Goal: Task Accomplishment & Management: Use online tool/utility

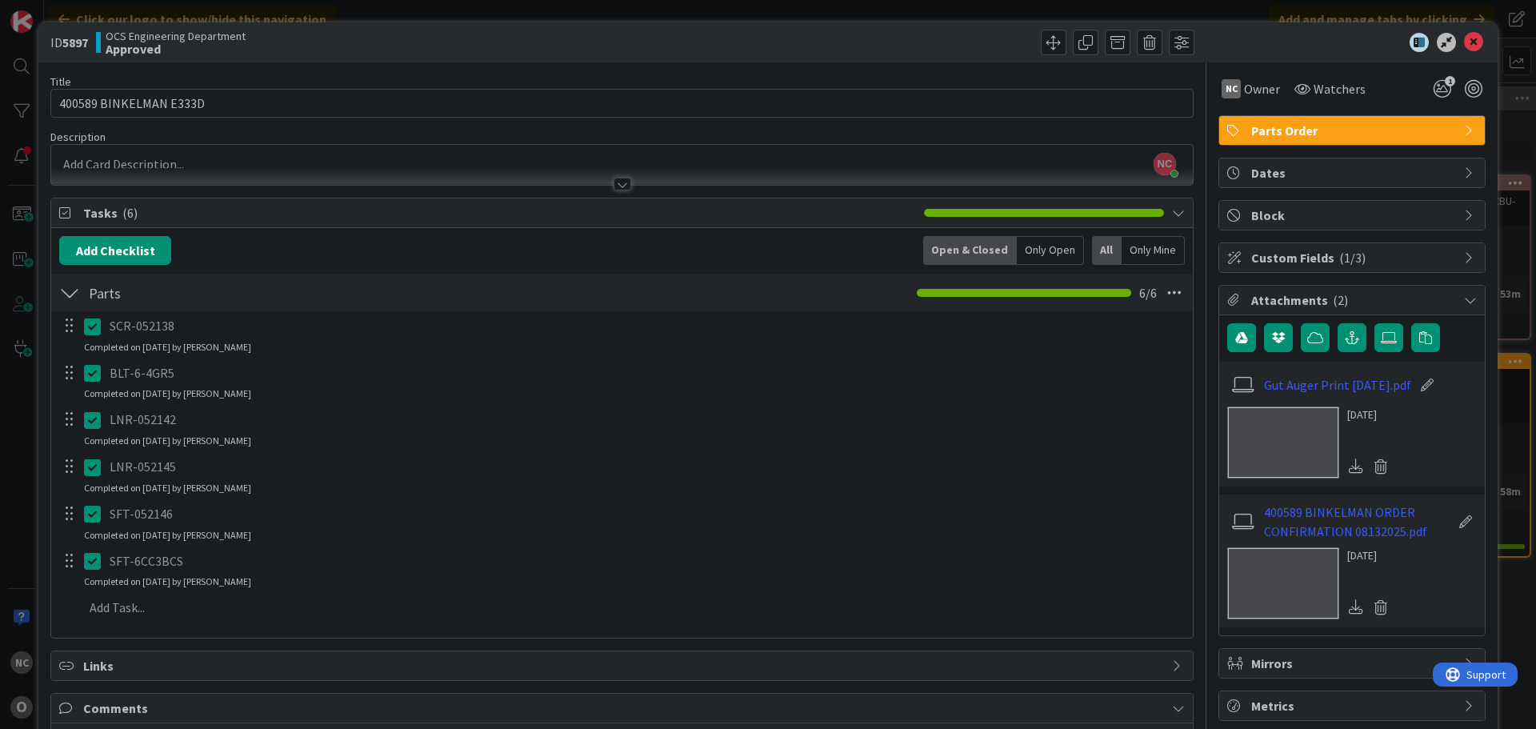
scroll to position [0, 767]
click at [1047, 44] on span at bounding box center [1054, 43] width 26 height 26
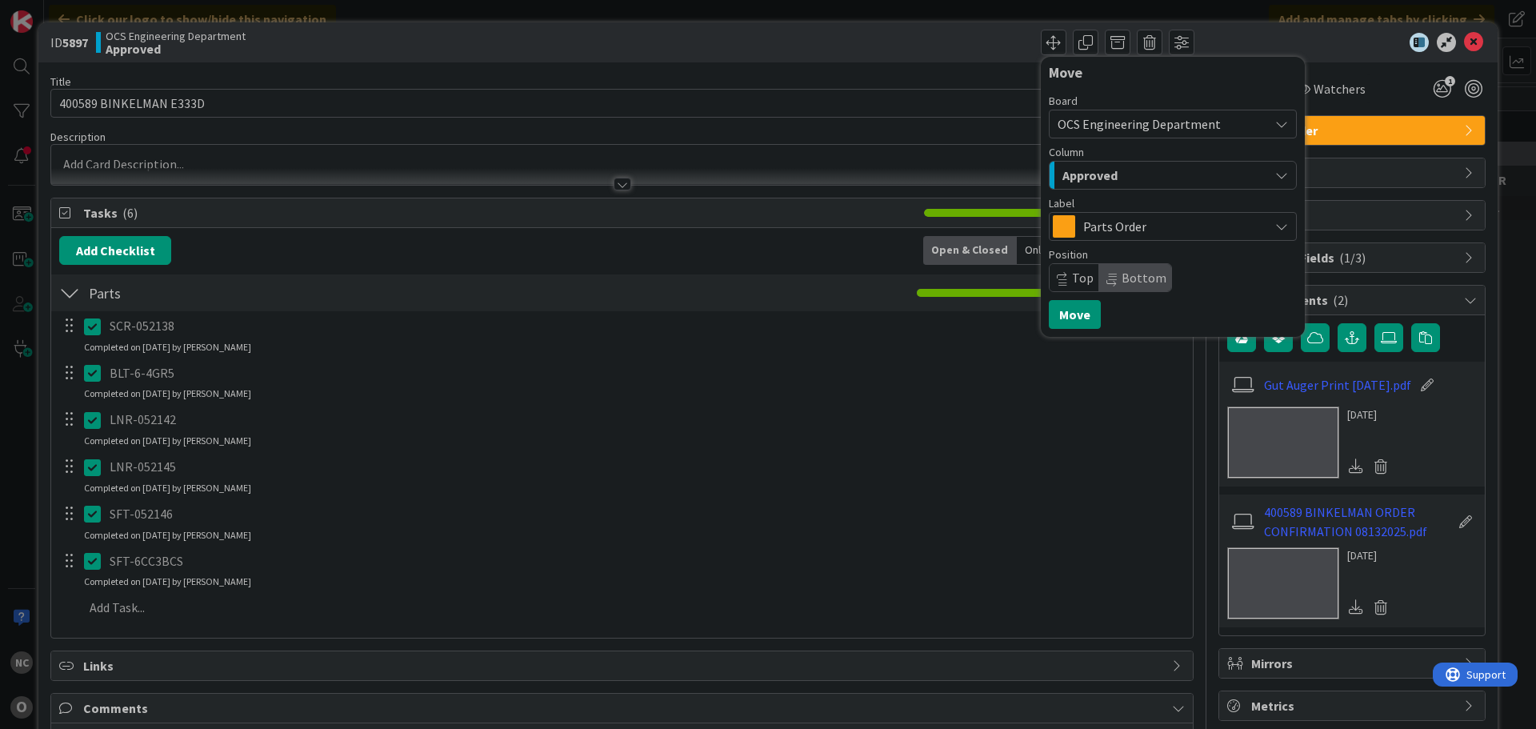
click at [1116, 177] on div "Approved" at bounding box center [1163, 175] width 210 height 26
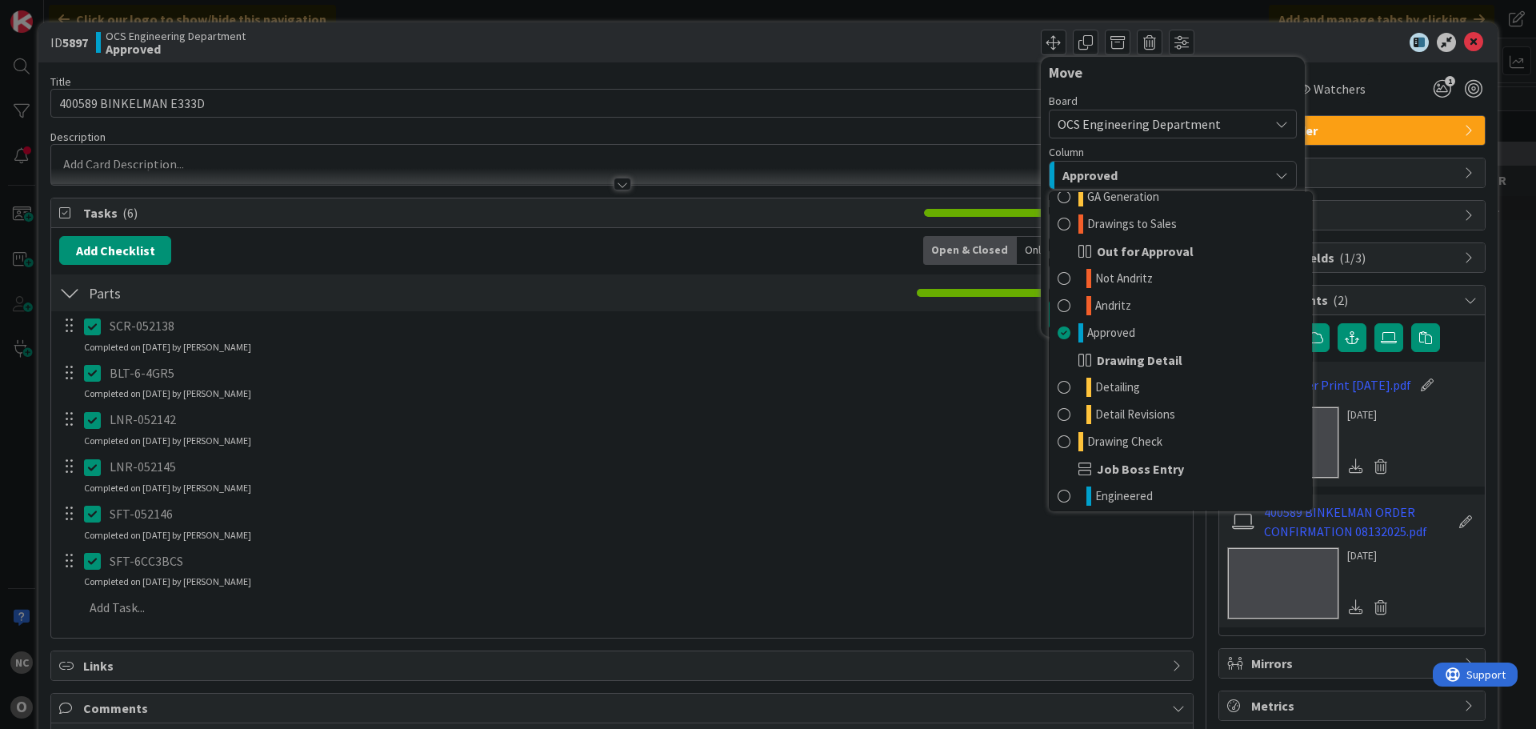
scroll to position [160, 0]
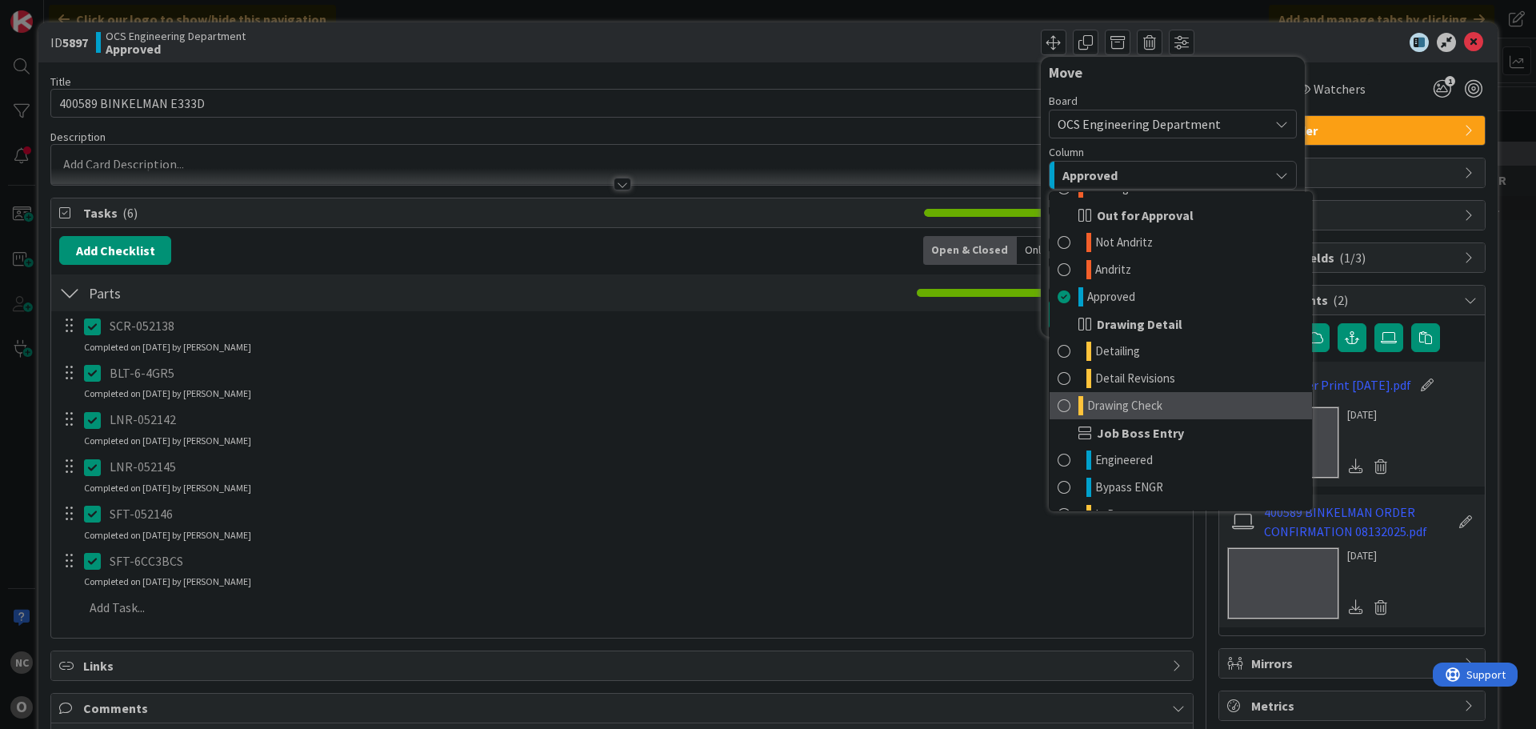
click at [1103, 399] on span "Drawing Check" at bounding box center [1124, 405] width 75 height 19
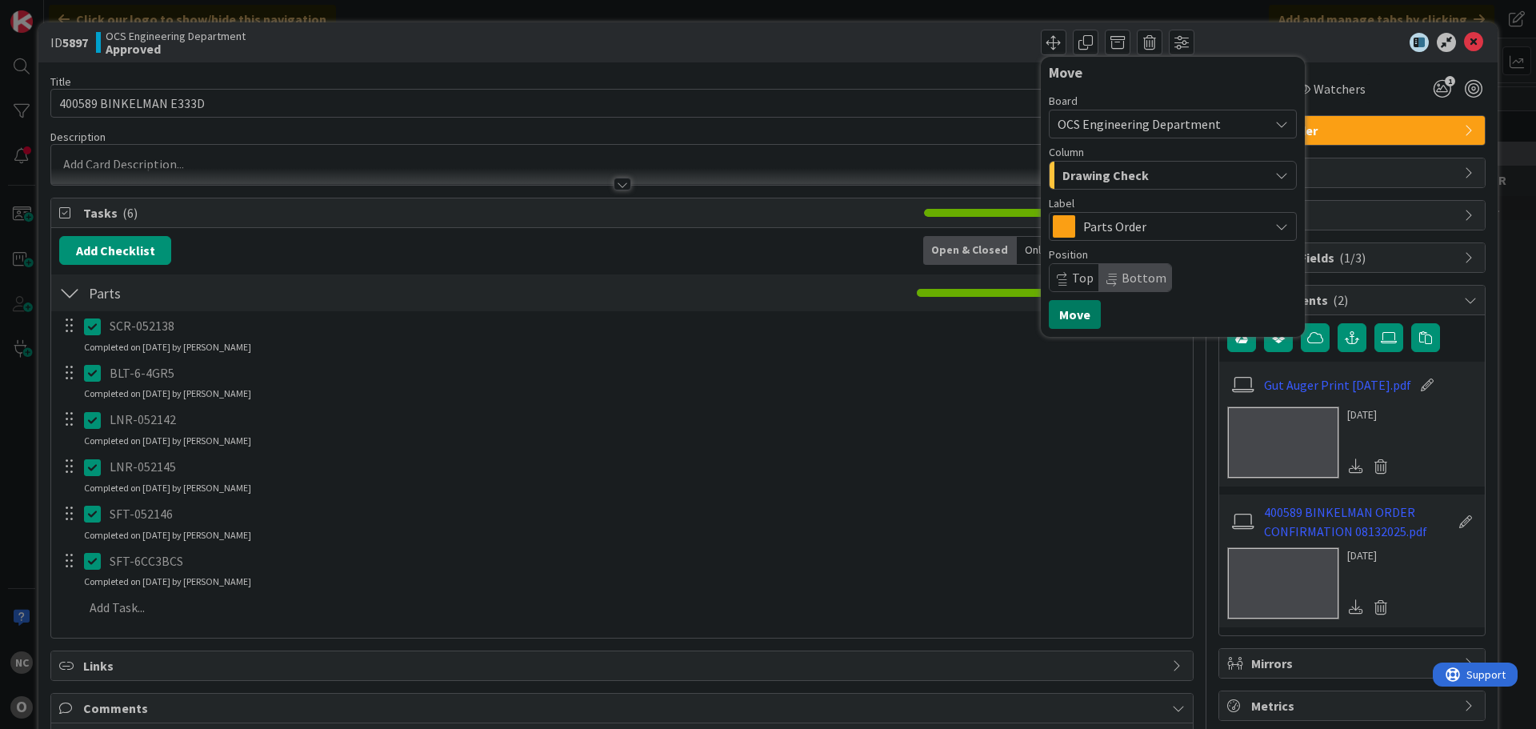
click at [1062, 313] on button "Move" at bounding box center [1075, 314] width 52 height 29
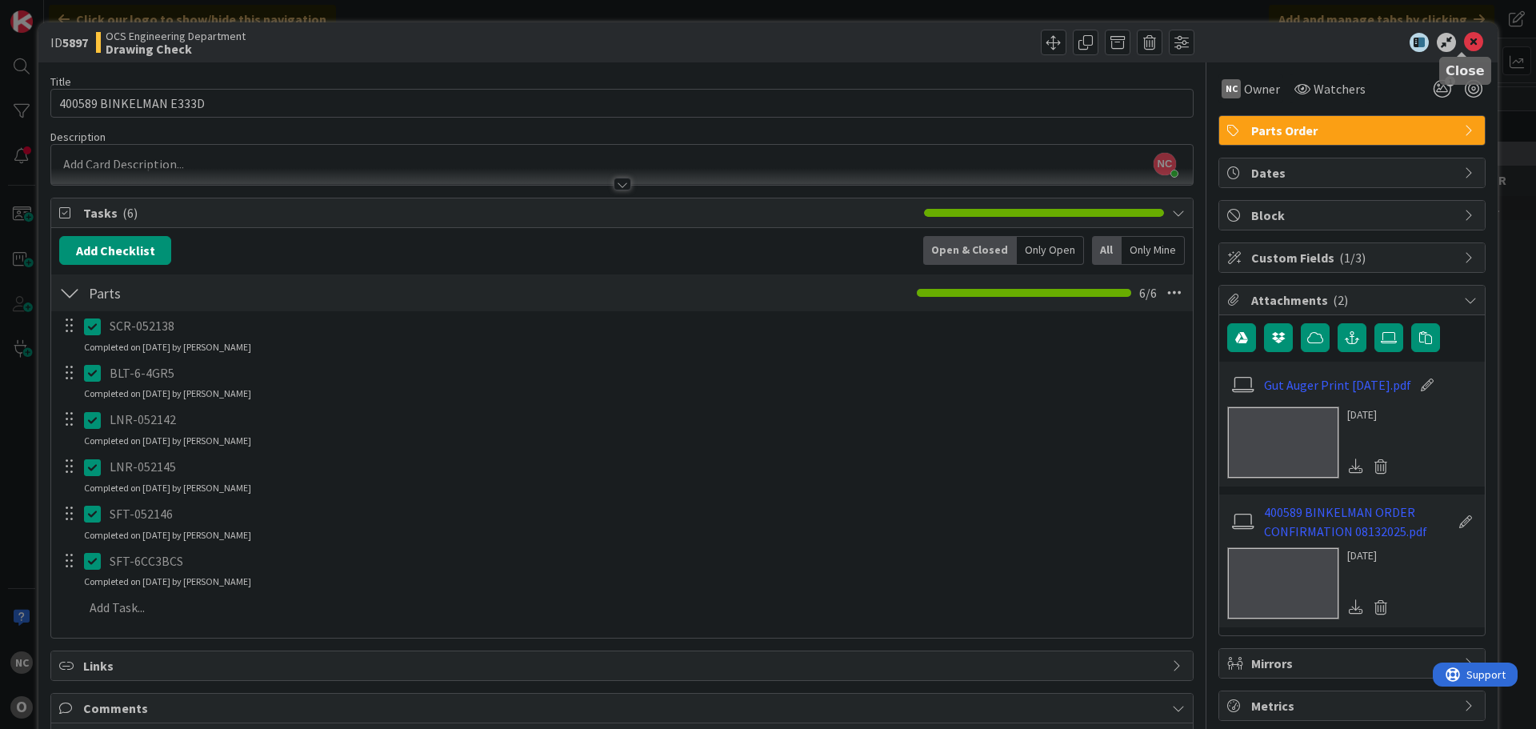
click at [1464, 41] on icon at bounding box center [1473, 42] width 19 height 19
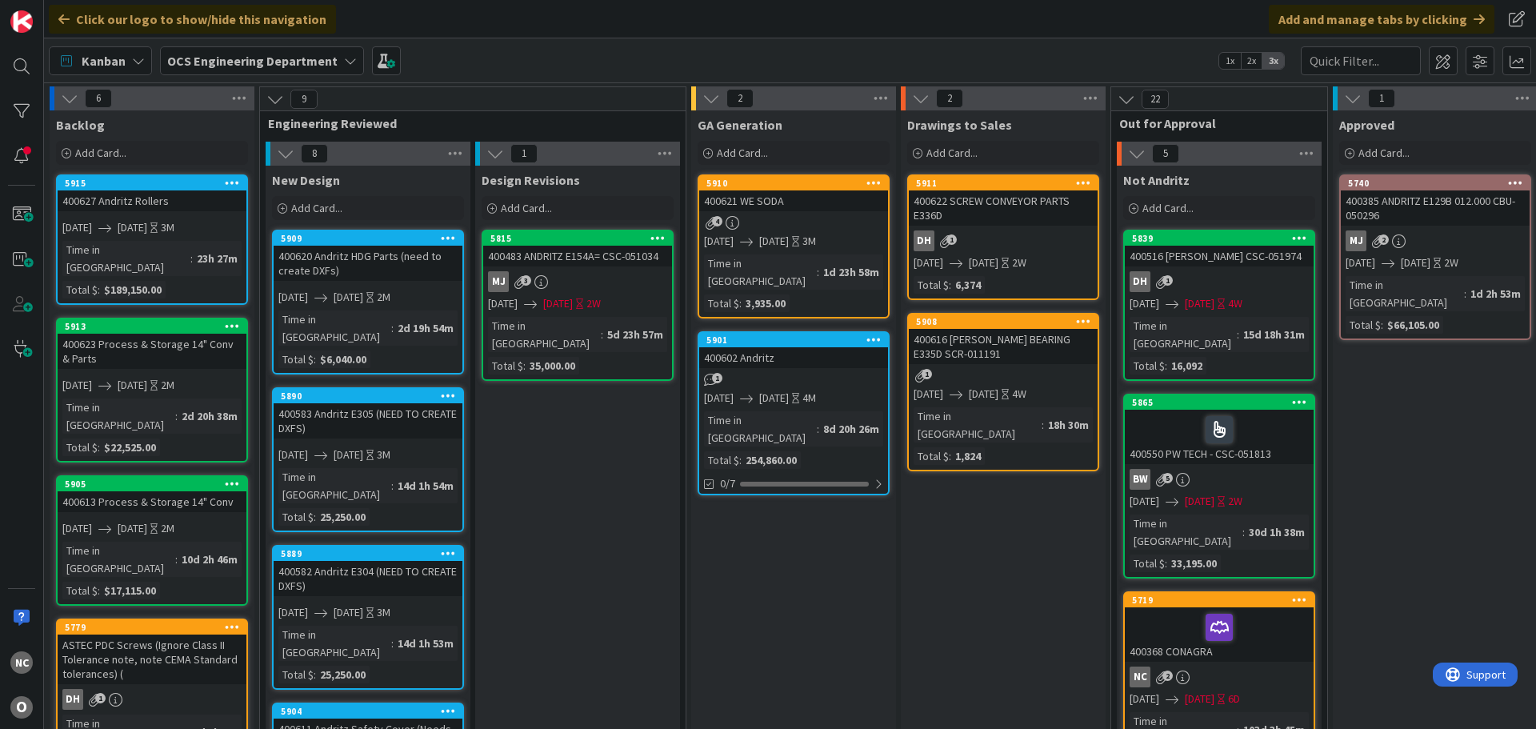
click at [398, 276] on div "400620 Andritz HDG Parts (need to create DXFs)" at bounding box center [368, 263] width 189 height 35
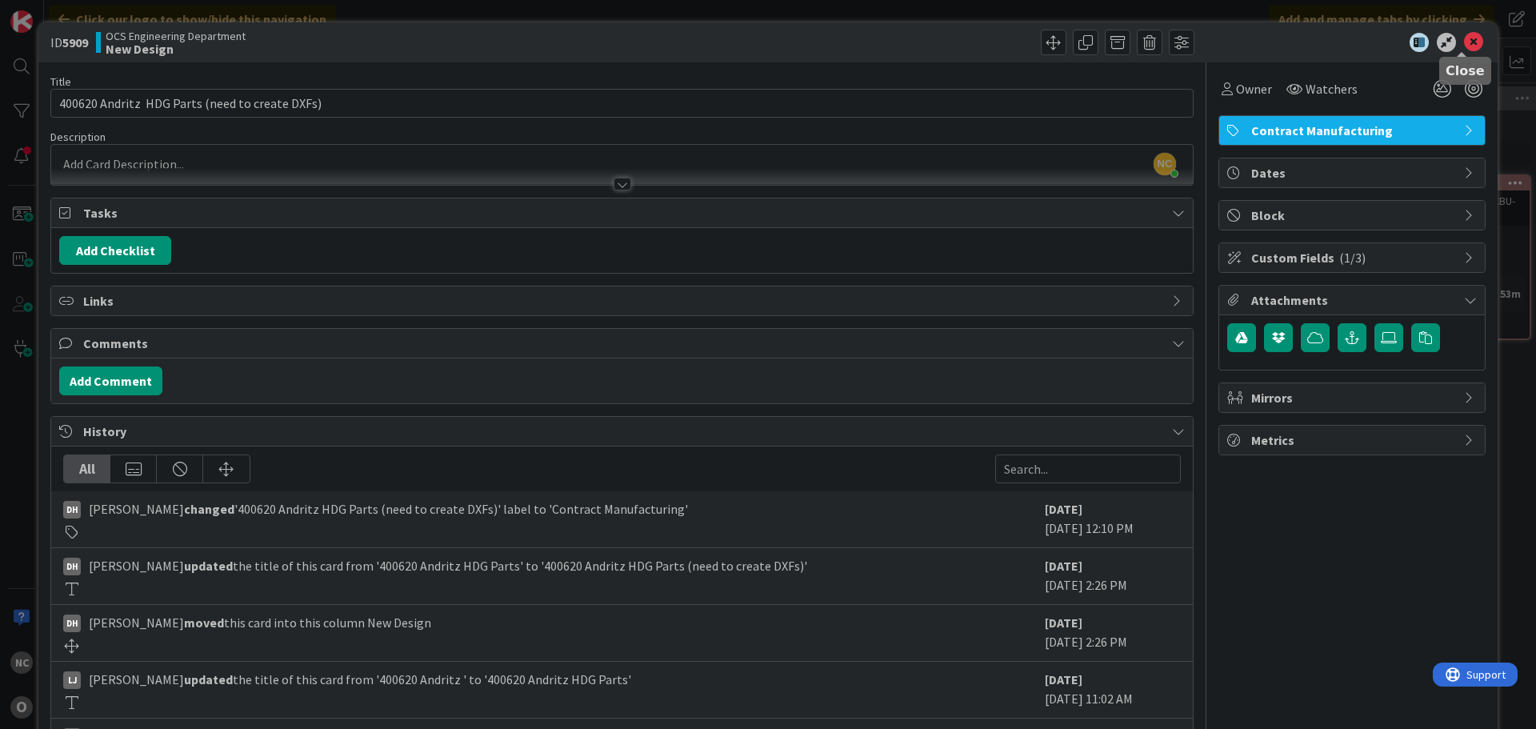
click at [1464, 42] on icon at bounding box center [1473, 42] width 19 height 19
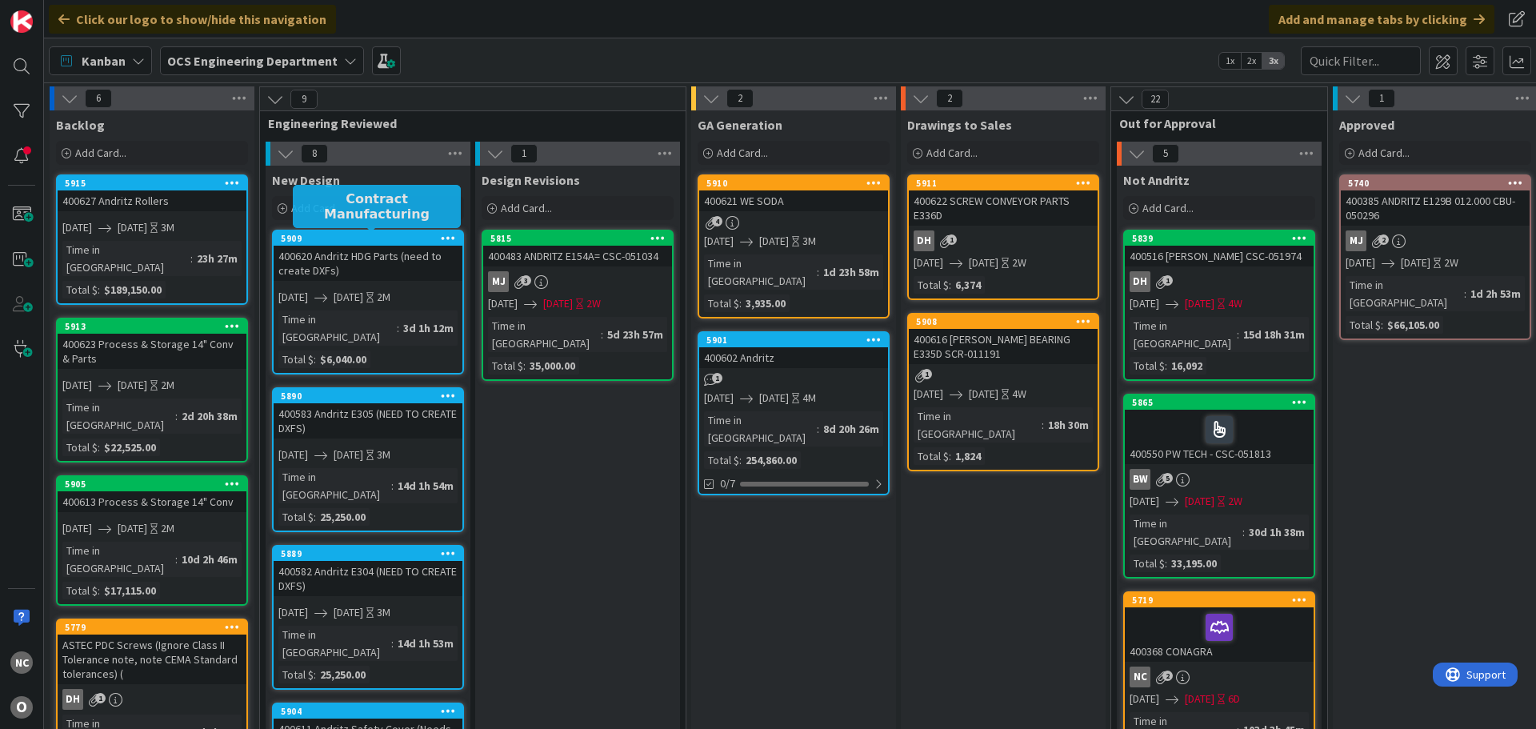
click at [411, 291] on div "[DATE] [DATE] 2M" at bounding box center [370, 297] width 184 height 17
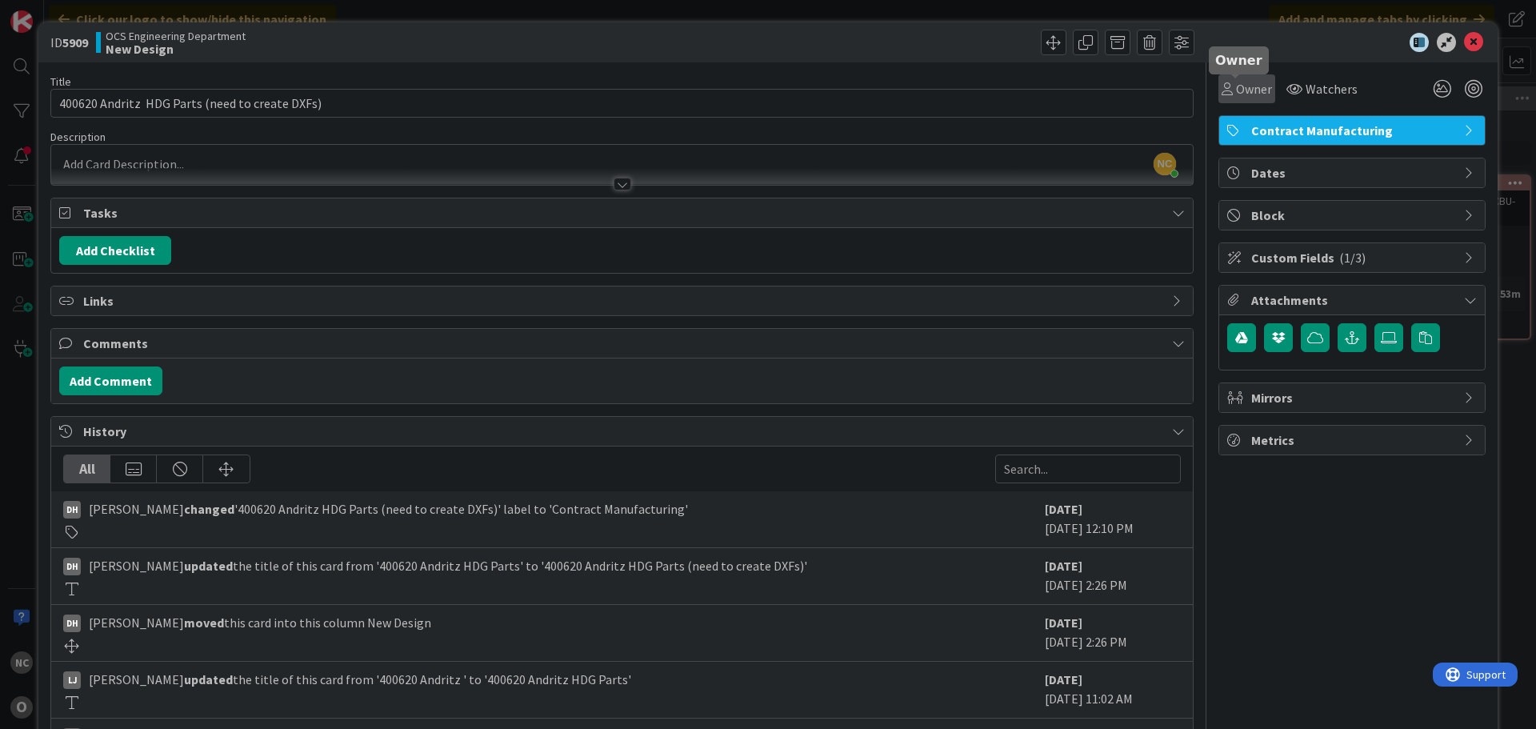
click at [1243, 79] on span "Owner" at bounding box center [1254, 88] width 36 height 19
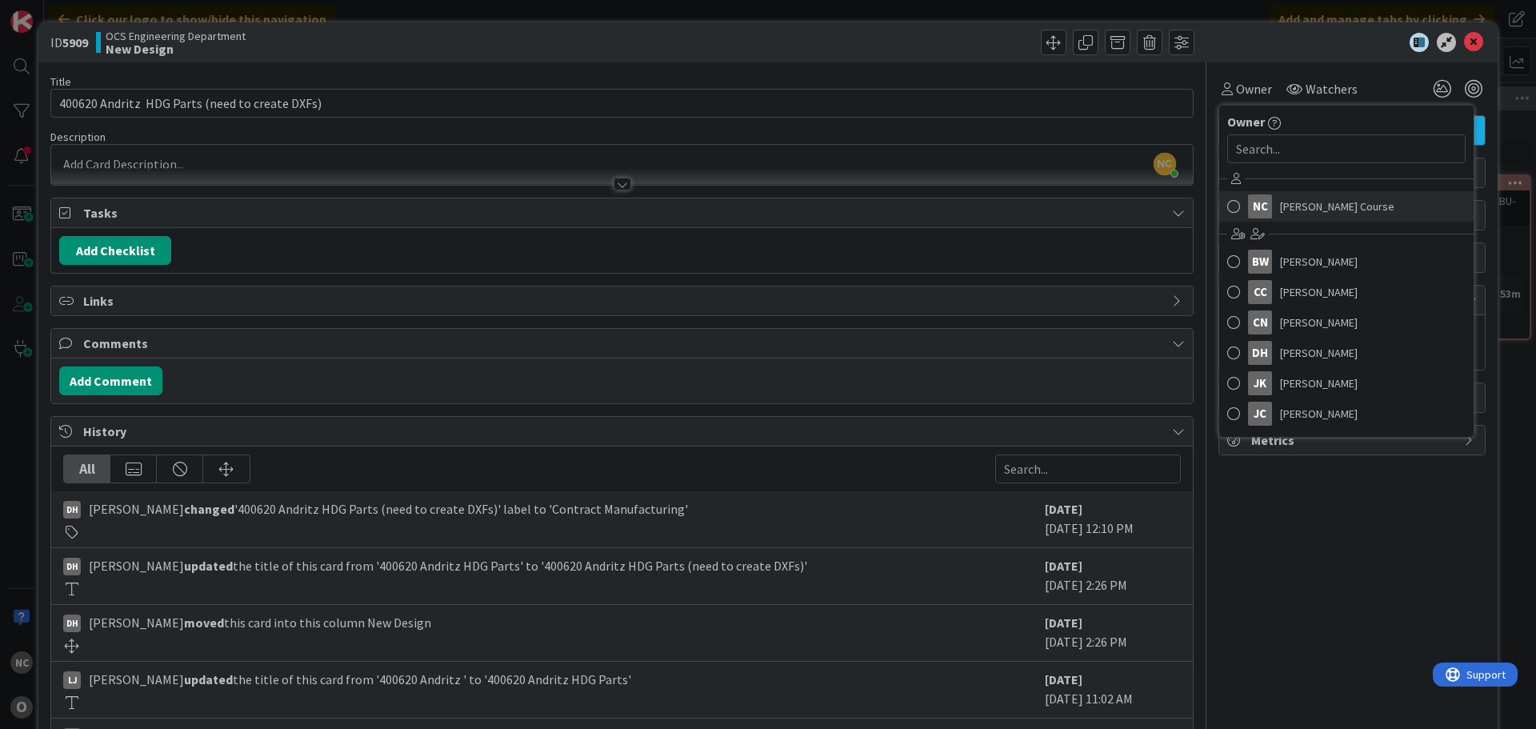
click at [1256, 210] on div "NC" at bounding box center [1260, 206] width 24 height 24
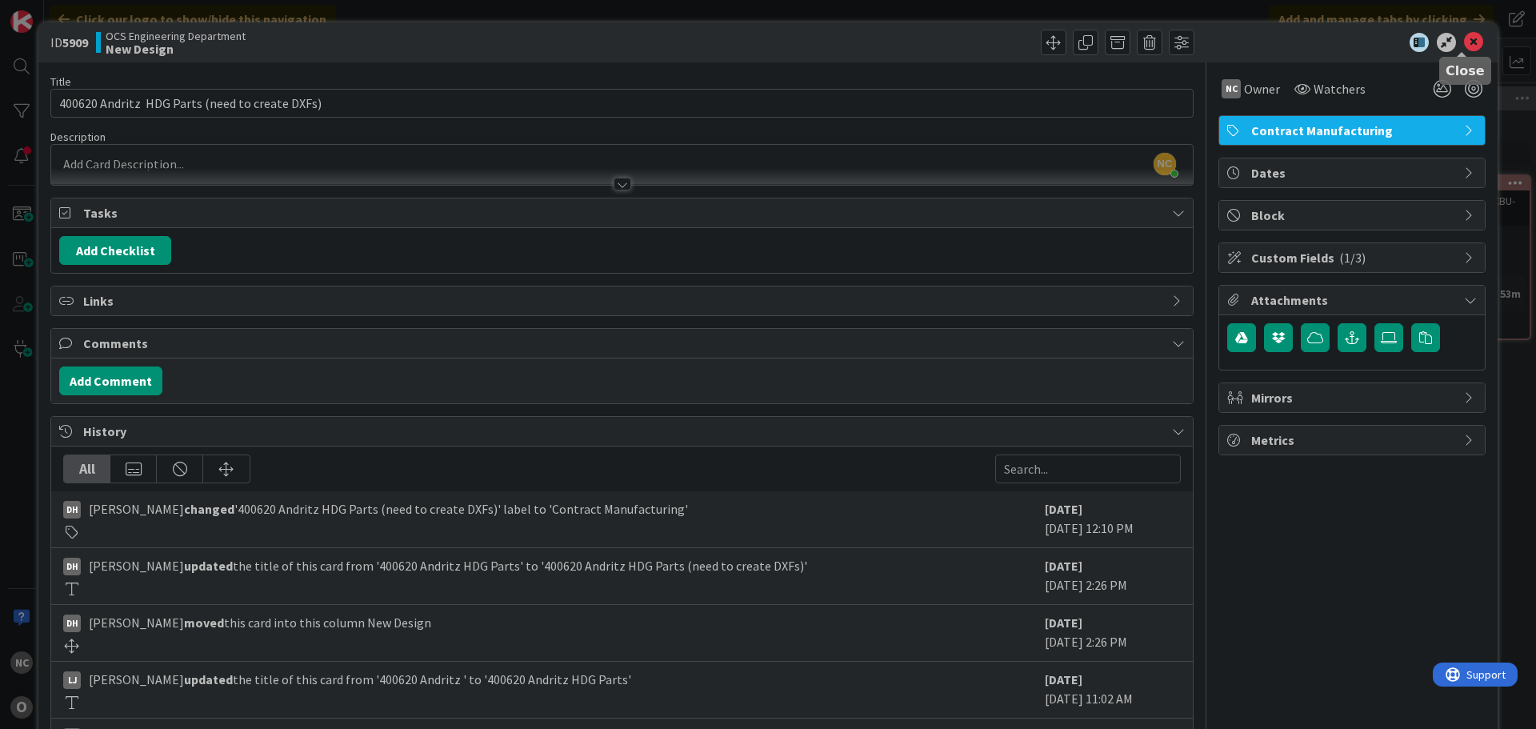
click at [1464, 41] on icon at bounding box center [1473, 42] width 19 height 19
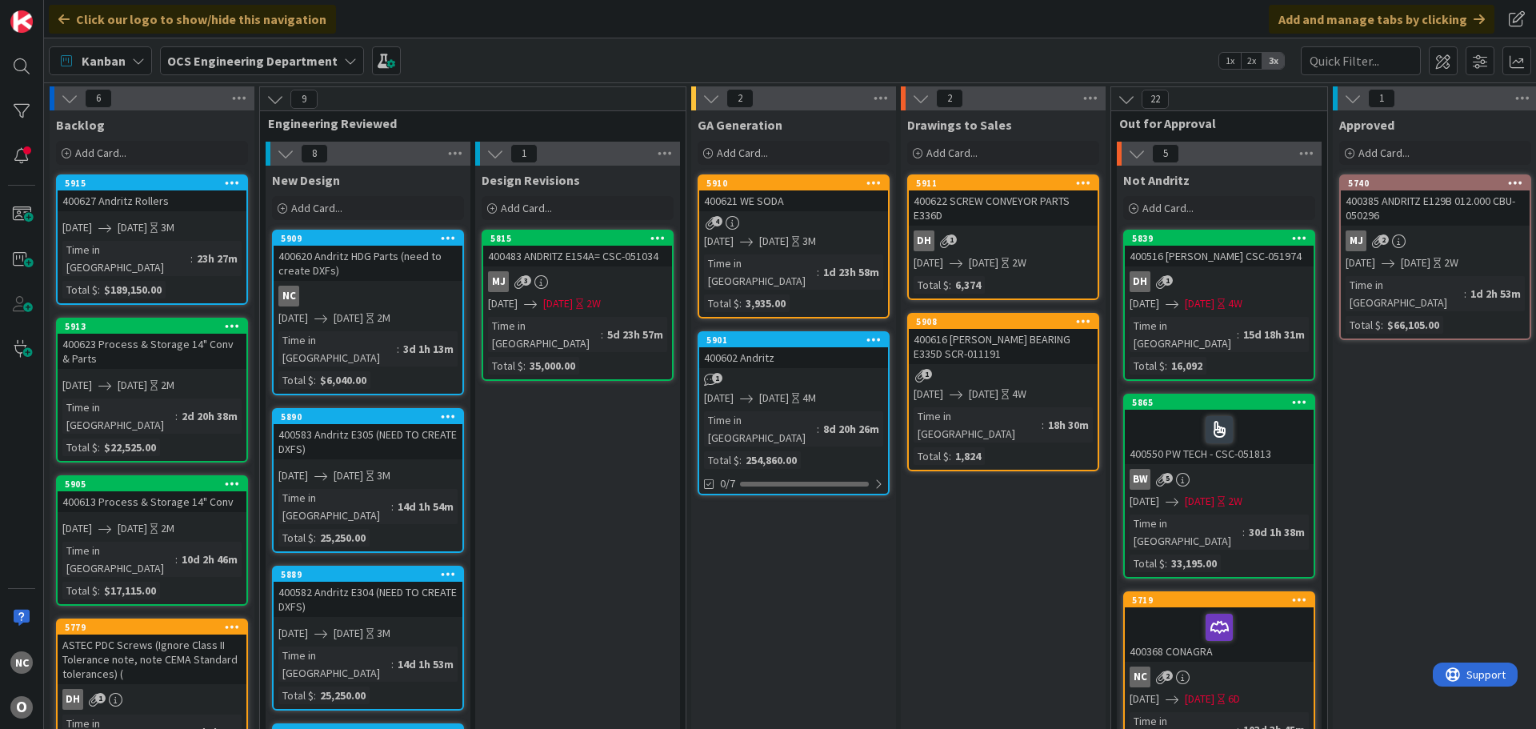
click at [396, 278] on div "400620 Andritz HDG Parts (need to create DXFs)" at bounding box center [368, 263] width 189 height 35
